Goal: Task Accomplishment & Management: Manage account settings

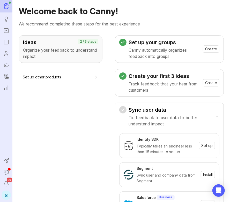
click at [6, 195] on div "S" at bounding box center [6, 194] width 9 height 9
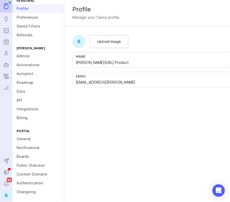
scroll to position [14, 0]
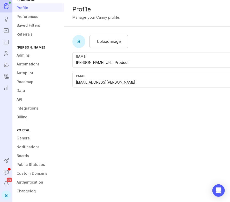
click at [30, 151] on link "Boards" at bounding box center [38, 155] width 52 height 9
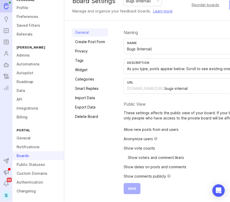
scroll to position [17, 0]
drag, startPoint x: 105, startPoint y: 152, endPoint x: 203, endPoint y: 145, distance: 98.2
click at [85, 47] on link "Privacy" at bounding box center [90, 51] width 36 height 8
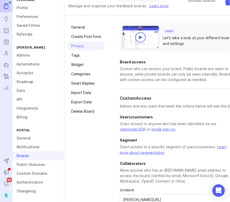
drag, startPoint x: 98, startPoint y: 162, endPoint x: 168, endPoint y: 155, distance: 70.4
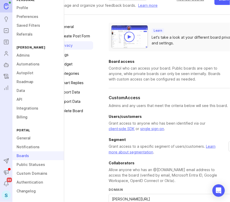
scroll to position [0, 15]
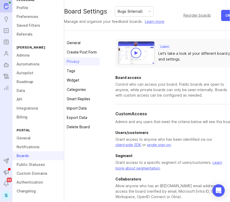
drag, startPoint x: 101, startPoint y: 152, endPoint x: 78, endPoint y: 149, distance: 23.0
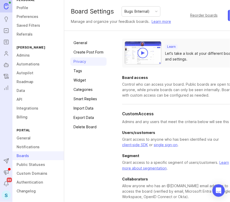
click at [90, 45] on link "General" at bounding box center [88, 43] width 36 height 8
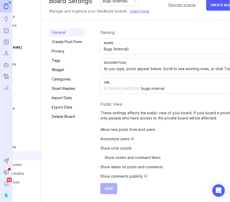
scroll to position [0, 41]
